Goal: Task Accomplishment & Management: Use online tool/utility

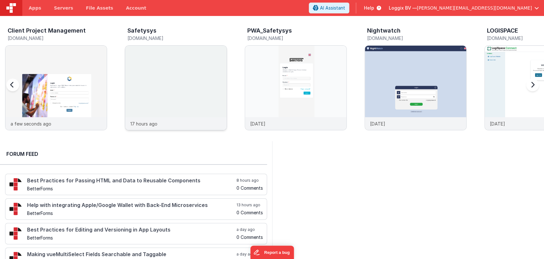
click at [173, 62] on img at bounding box center [175, 96] width 101 height 101
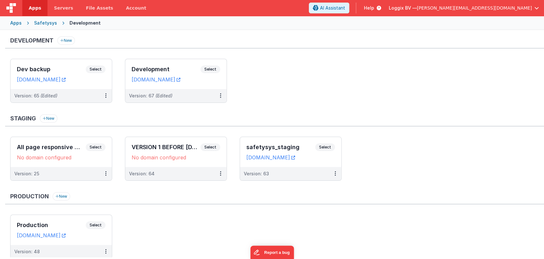
click at [173, 62] on div "Development Select URLs [DOMAIN_NAME]" at bounding box center [175, 74] width 101 height 30
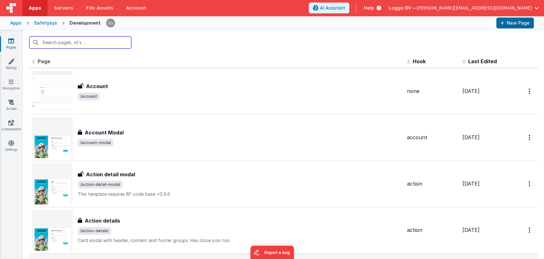
click at [98, 43] on input "text" at bounding box center [80, 42] width 102 height 12
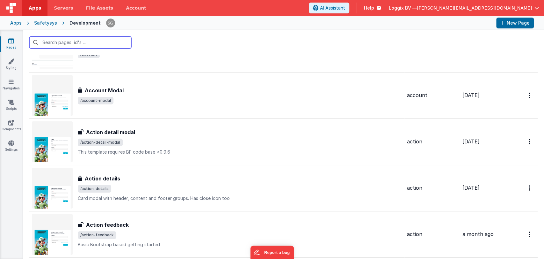
click at [77, 41] on input "text" at bounding box center [80, 42] width 102 height 12
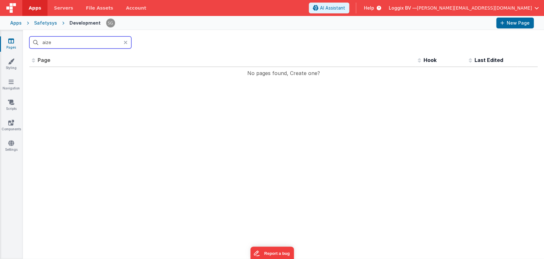
scroll to position [0, 0]
type input "a"
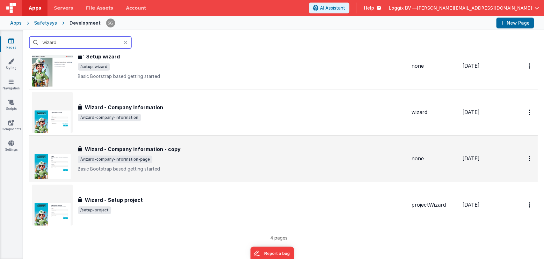
scroll to position [26, 0]
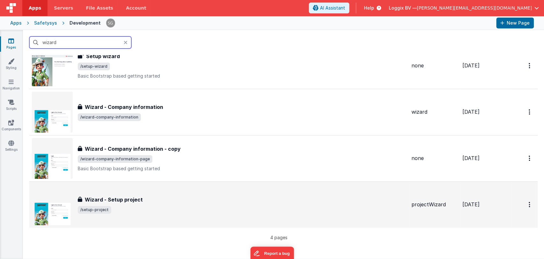
type input "wizard"
click at [157, 194] on div "Wizard - Setup project Wizard - Setup project /setup-project" at bounding box center [219, 204] width 375 height 41
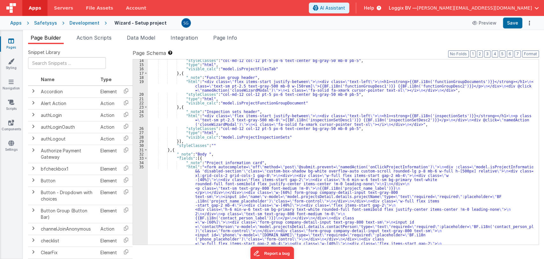
scroll to position [73, 0]
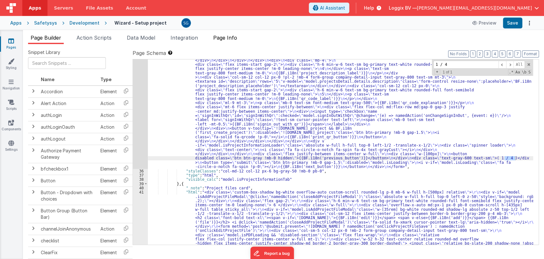
scroll to position [354, 0]
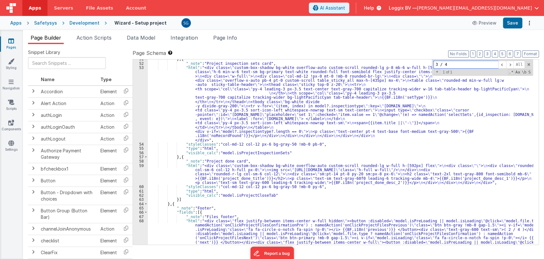
scroll to position [1066, 0]
click at [367, 152] on div "} , { "_note" : "Project inspection sets card" , "html" : "<div class= \" custo…" at bounding box center [341, 173] width 386 height 232
click at [354, 141] on div "} , { "_note" : "Project inspection sets card" , "html" : "<div class= \" custo…" at bounding box center [341, 173] width 386 height 232
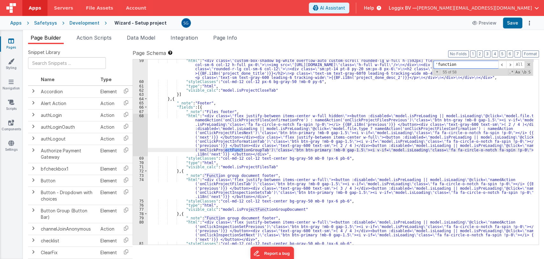
scroll to position [1, 0]
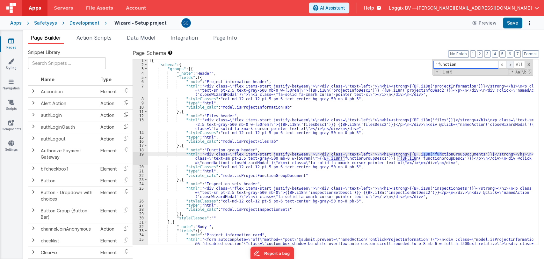
type input "'function"
click at [513, 63] on span at bounding box center [510, 65] width 8 height 8
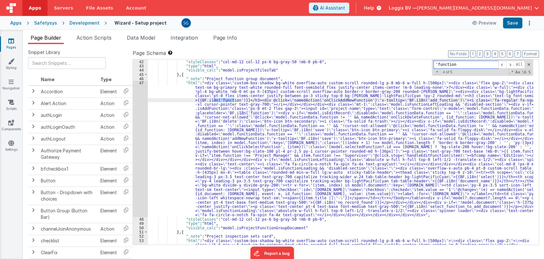
scroll to position [893, 0]
click at [299, 114] on div ""styleClasses" : "col-md-12 col-12 px-6 bg-gray-50 !mb-0 pb-0" , "type" : "html…" at bounding box center [341, 192] width 386 height 266
click at [143, 82] on div "47" at bounding box center [140, 148] width 15 height 136
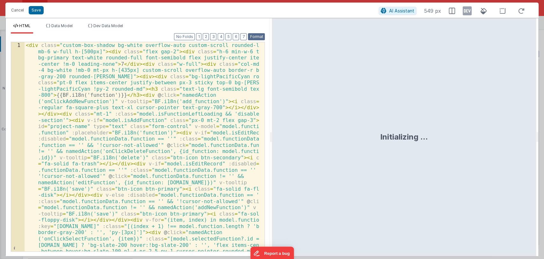
click at [264, 36] on button "Format" at bounding box center [256, 36] width 17 height 7
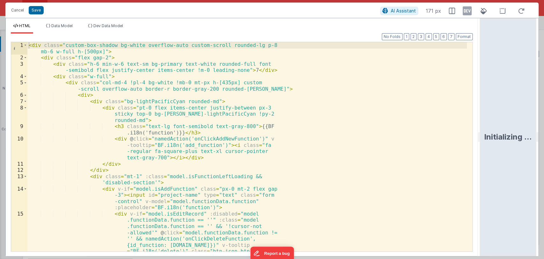
drag, startPoint x: 271, startPoint y: 134, endPoint x: 482, endPoint y: 147, distance: 211.3
click at [482, 147] on html "Cancel Save AI Assistant 171 px HTML Data Model Dev Data Model Format 7 6 5 4 3…" at bounding box center [272, 129] width 544 height 259
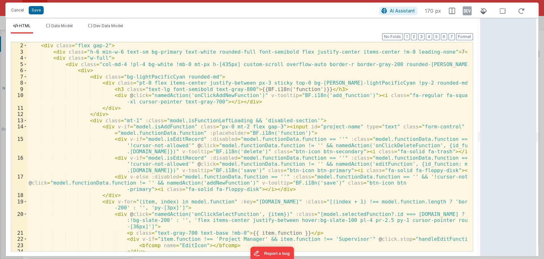
scroll to position [6, 0]
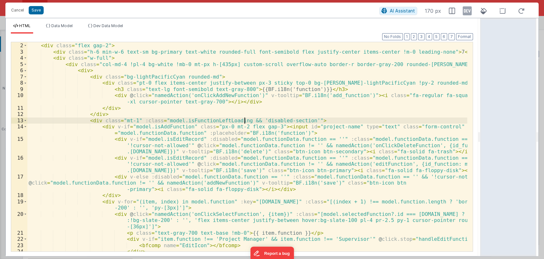
click at [243, 121] on div "< div class = "custom-box-shadow bg-white overflow-auto custom-scroll rounded-l…" at bounding box center [247, 146] width 440 height 221
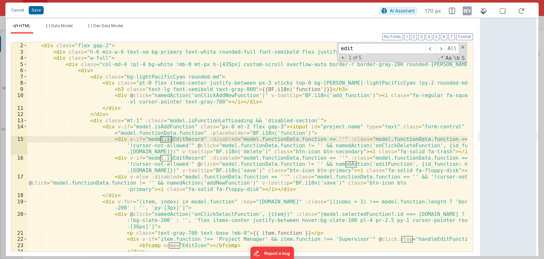
type input "edit"
click at [369, 164] on div "< div class = "custom-box-shadow bg-white overflow-auto custom-scroll rounded-l…" at bounding box center [247, 146] width 440 height 221
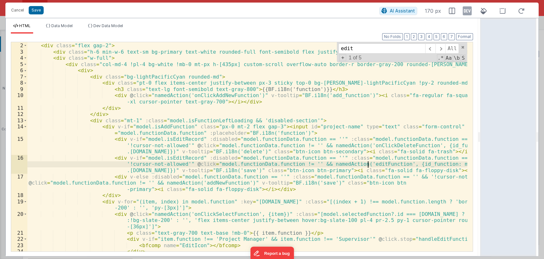
click at [369, 164] on div "< div class = "custom-box-shadow bg-white overflow-auto custom-scroll rounded-l…" at bounding box center [247, 146] width 440 height 221
click at [463, 47] on span at bounding box center [463, 47] width 4 height 4
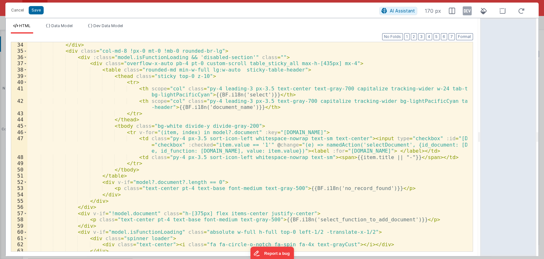
scroll to position [275, 0]
